Goal: Task Accomplishment & Management: Manage account settings

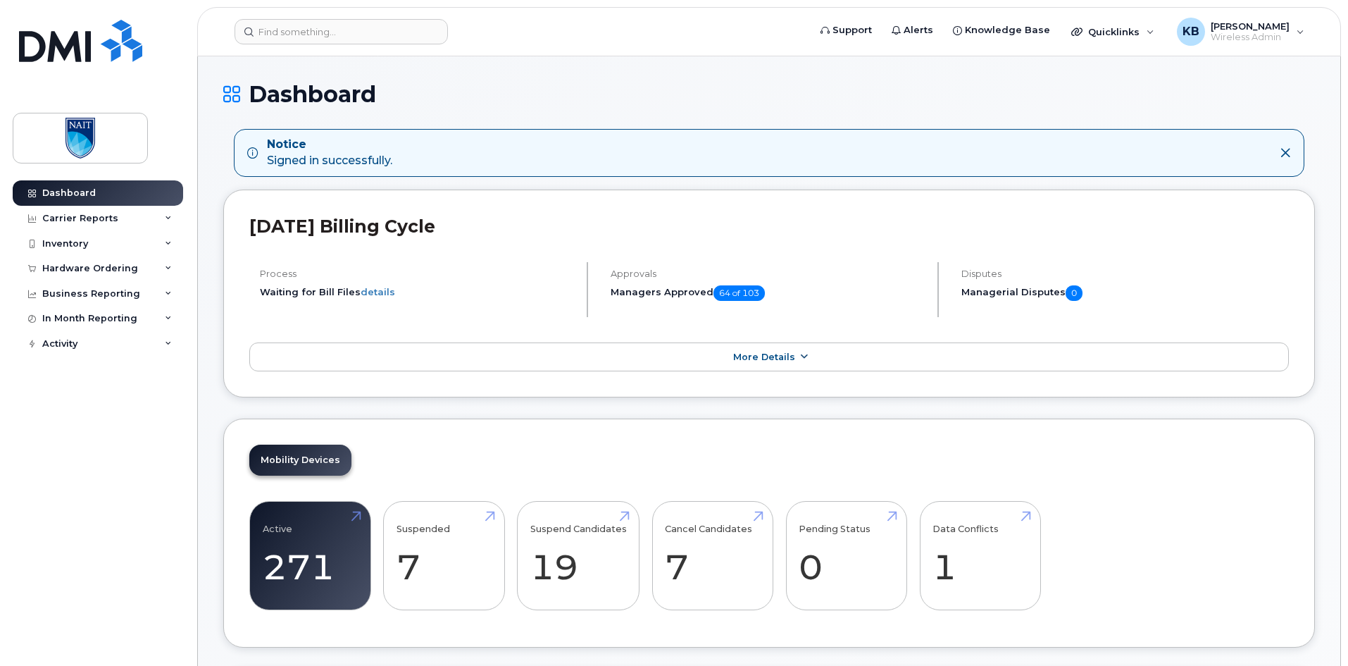
click at [792, 354] on span "More Details" at bounding box center [764, 356] width 62 height 11
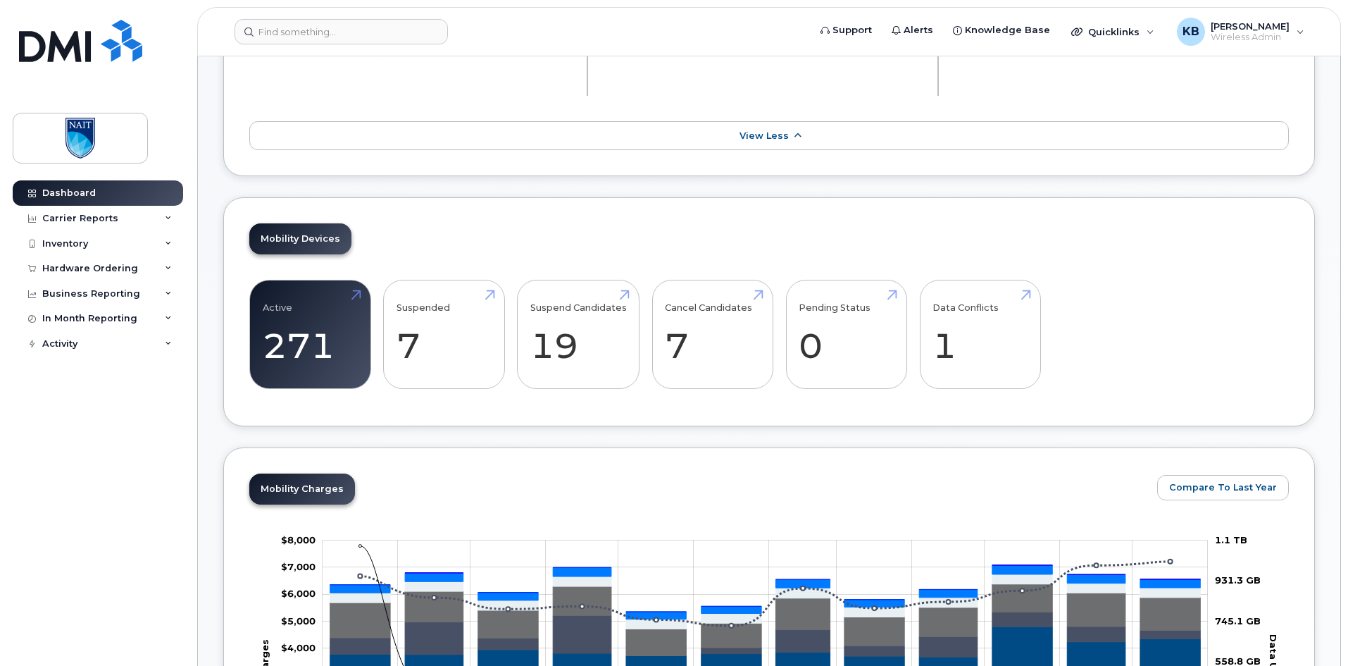
scroll to position [353, 0]
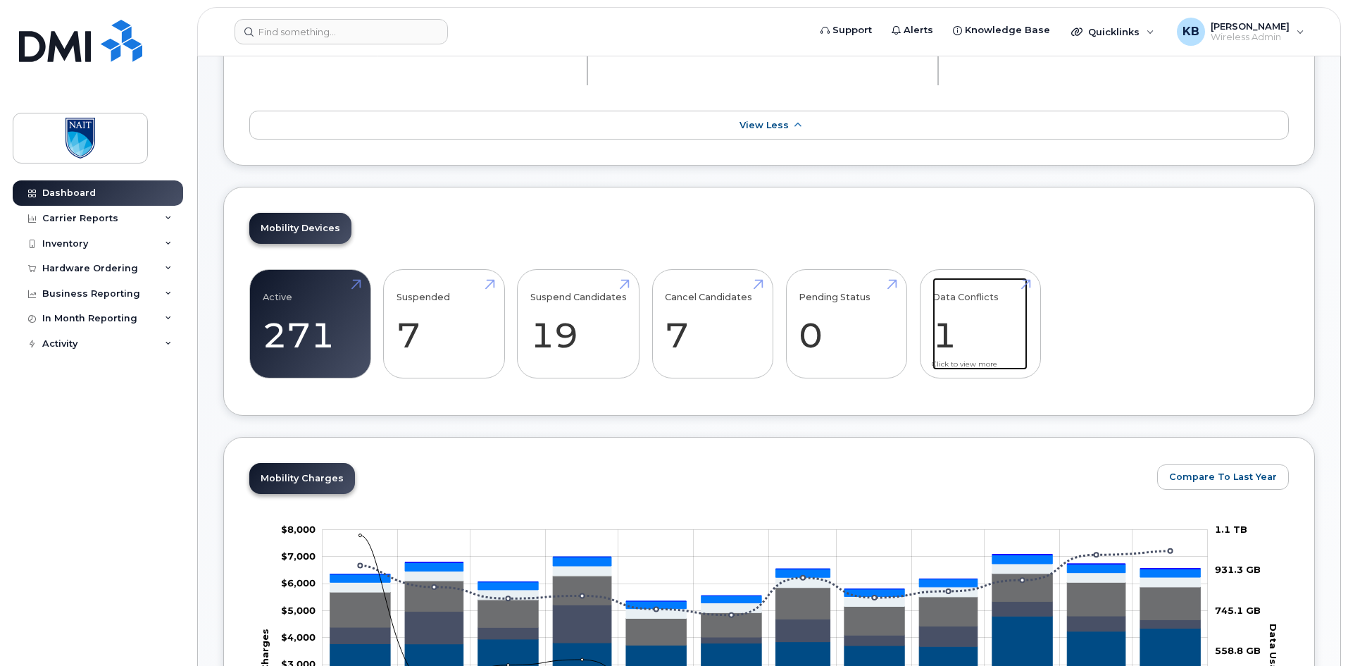
click at [1003, 335] on link "Data Conflicts 1" at bounding box center [980, 324] width 95 height 93
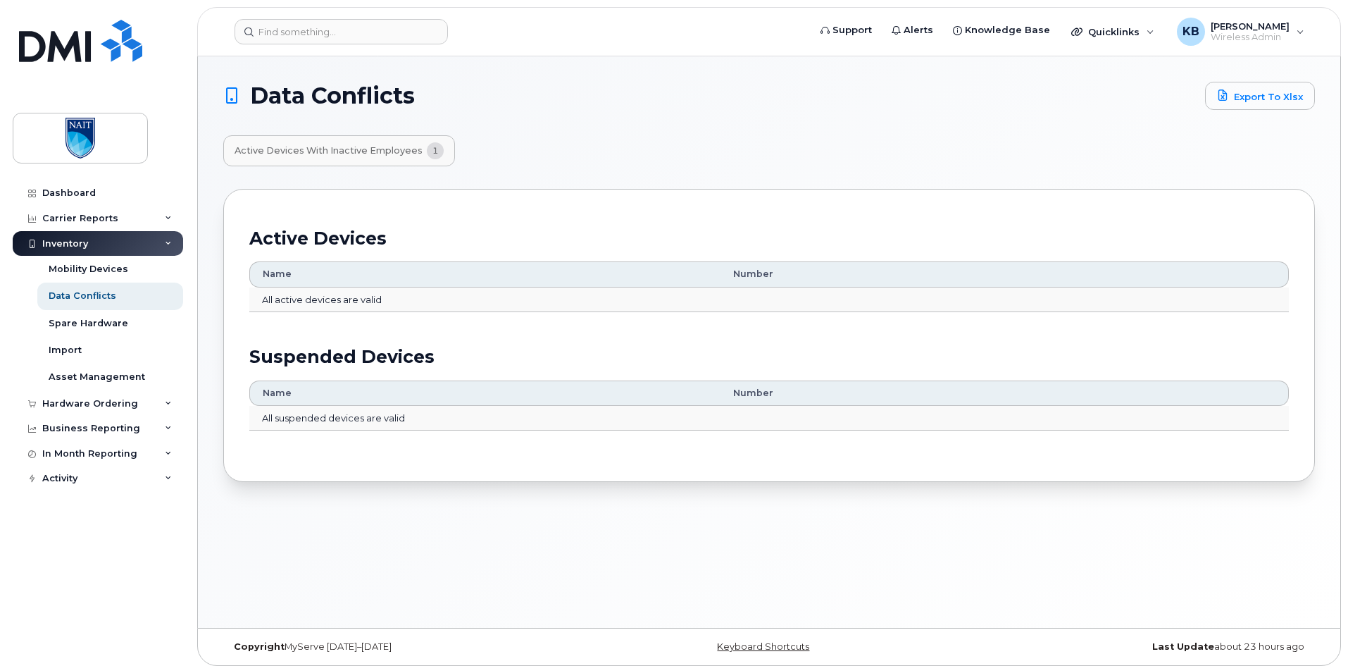
click at [366, 142] on button "Active Devices with Inactive Employees 1" at bounding box center [339, 150] width 232 height 31
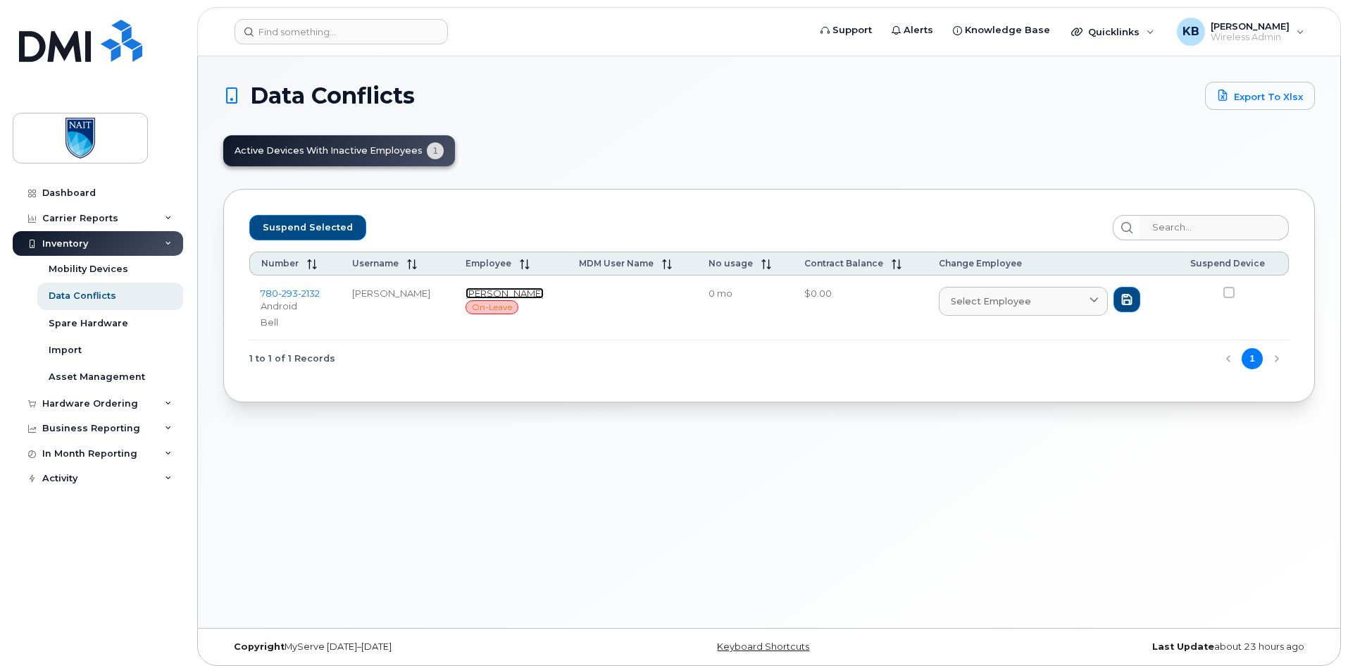
click at [490, 290] on link "Diana Bendall" at bounding box center [505, 292] width 78 height 11
click at [1232, 294] on span at bounding box center [1228, 292] width 11 height 11
click at [1214, 294] on input "checkbox" at bounding box center [1210, 290] width 7 height 7
checkbox input "true"
click at [322, 227] on span "Suspend Selected" at bounding box center [308, 227] width 90 height 21
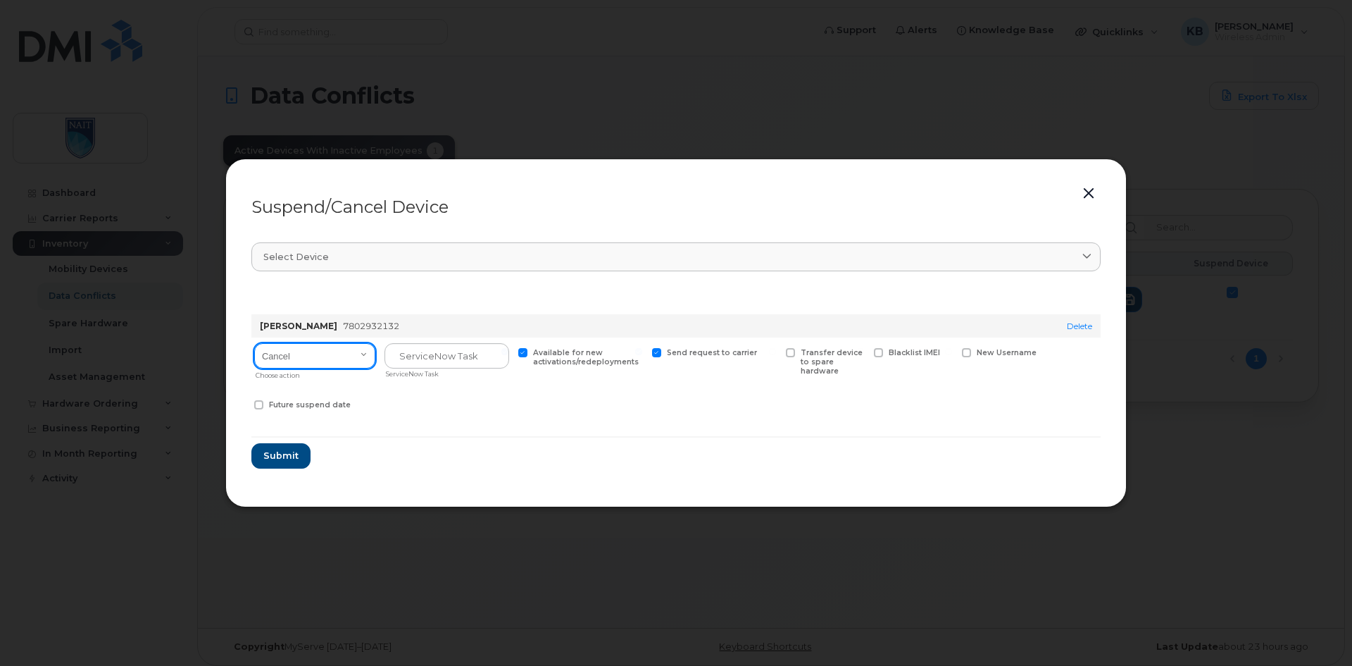
click at [361, 357] on select "Cancel Suspend - Extend Suspension Suspend - Reduced Rate Suspend - Full Rate S…" at bounding box center [314, 355] width 121 height 25
select select "[object Object]"
click at [254, 343] on select "Cancel Suspend - Extend Suspension Suspend - Reduced Rate Suspend - Full Rate S…" at bounding box center [314, 355] width 121 height 25
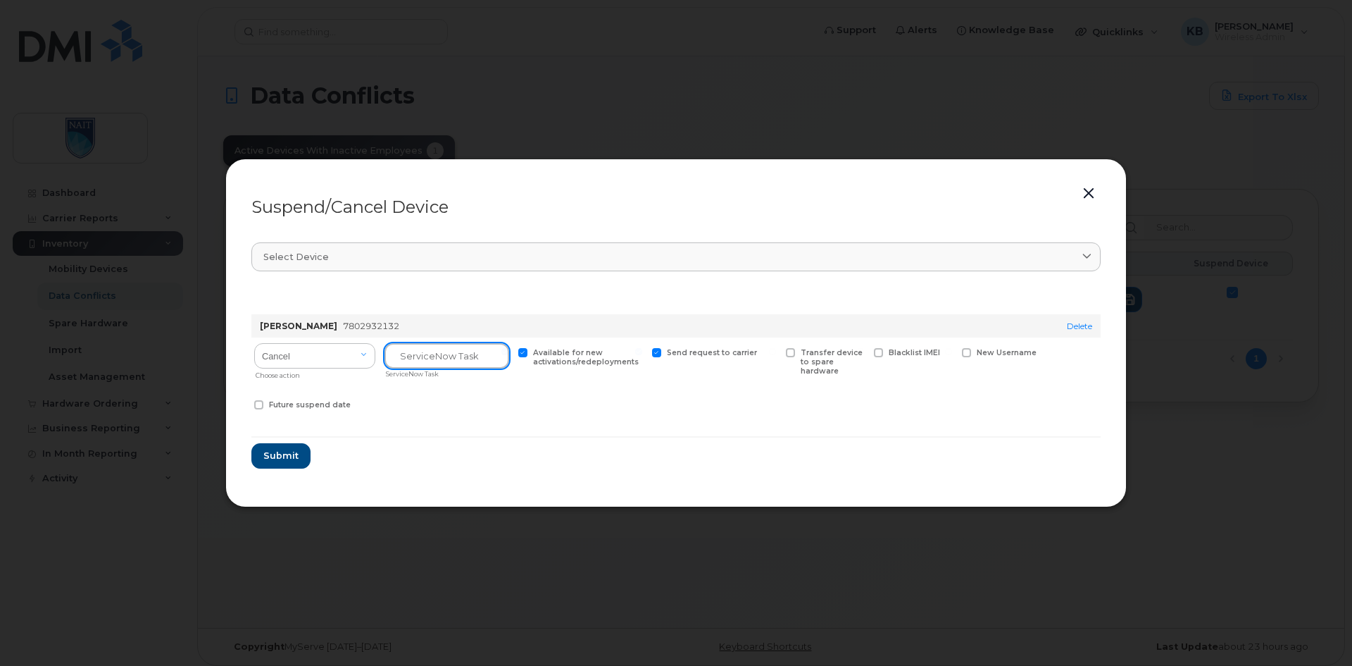
click at [406, 368] on input "text" at bounding box center [447, 355] width 125 height 25
type input "N/a"
click at [516, 406] on div "Cancel Suspend - Extend Suspension Suspend - Reduced Rate Suspend - Full Rate S…" at bounding box center [675, 378] width 849 height 82
click at [293, 461] on span "Submit" at bounding box center [280, 455] width 35 height 13
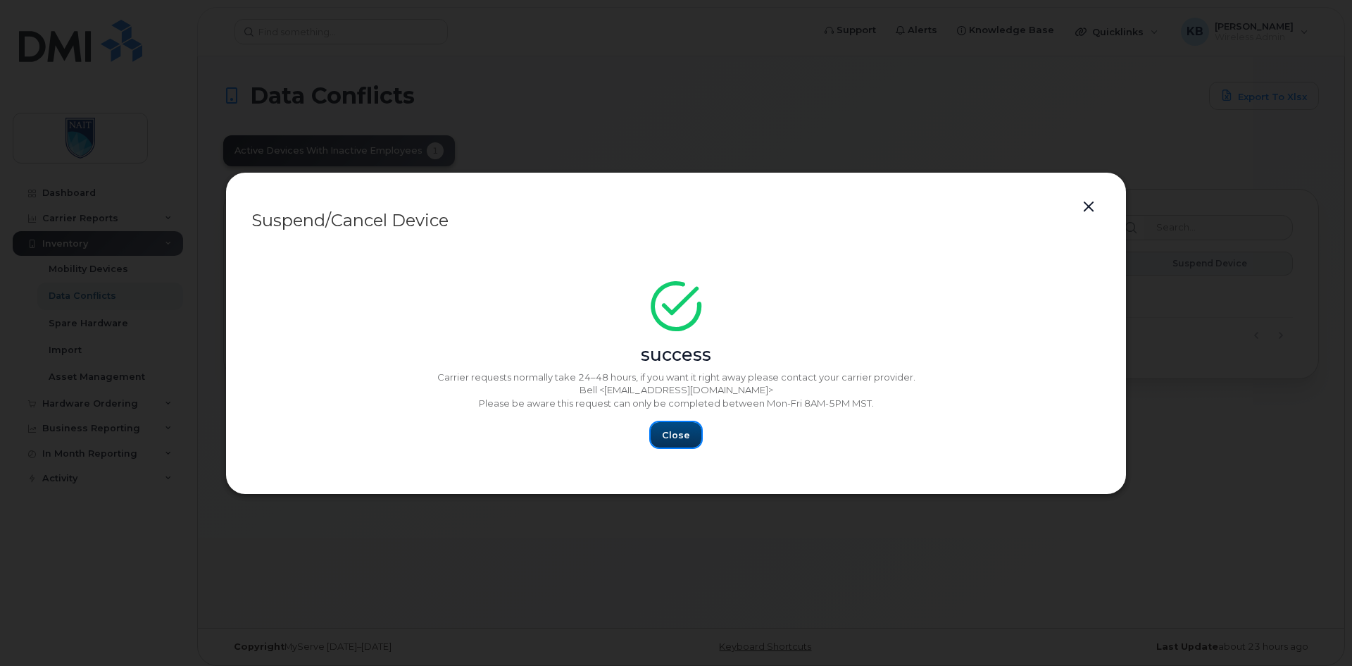
click at [657, 432] on button "Close" at bounding box center [676, 434] width 51 height 25
